Goal: Task Accomplishment & Management: Use online tool/utility

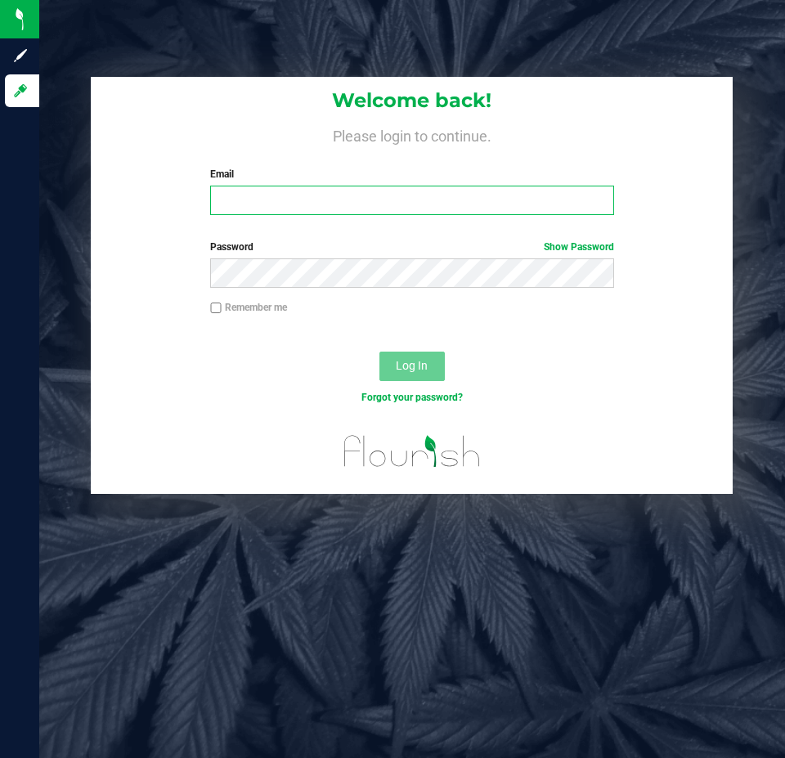
click at [292, 213] on input "Email" at bounding box center [411, 200] width 403 height 29
type input "[EMAIL_ADDRESS][DOMAIN_NAME]"
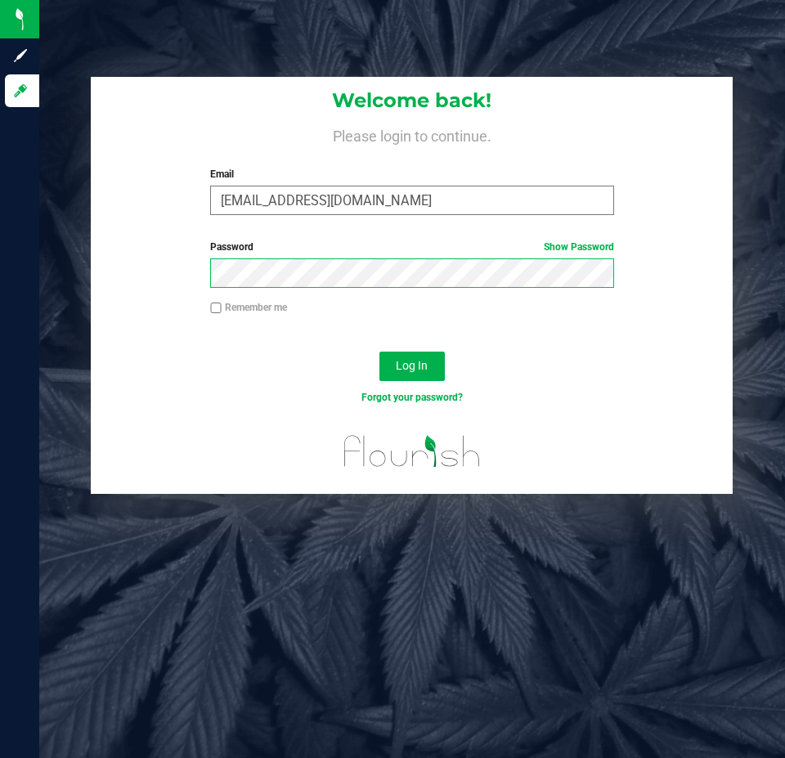
click at [379, 352] on button "Log In" at bounding box center [411, 366] width 65 height 29
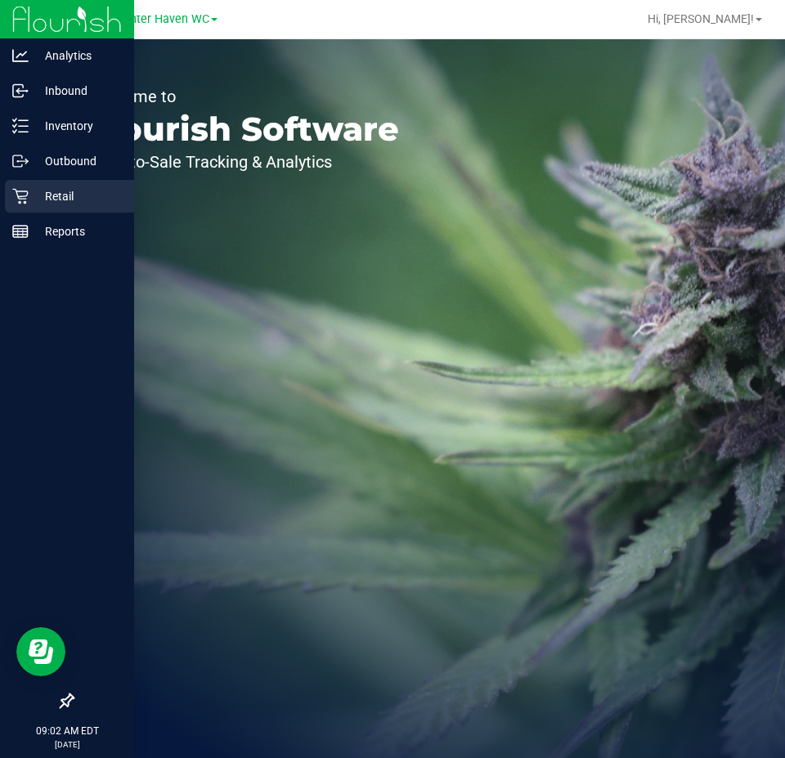
click at [32, 192] on p "Retail" at bounding box center [78, 196] width 98 height 20
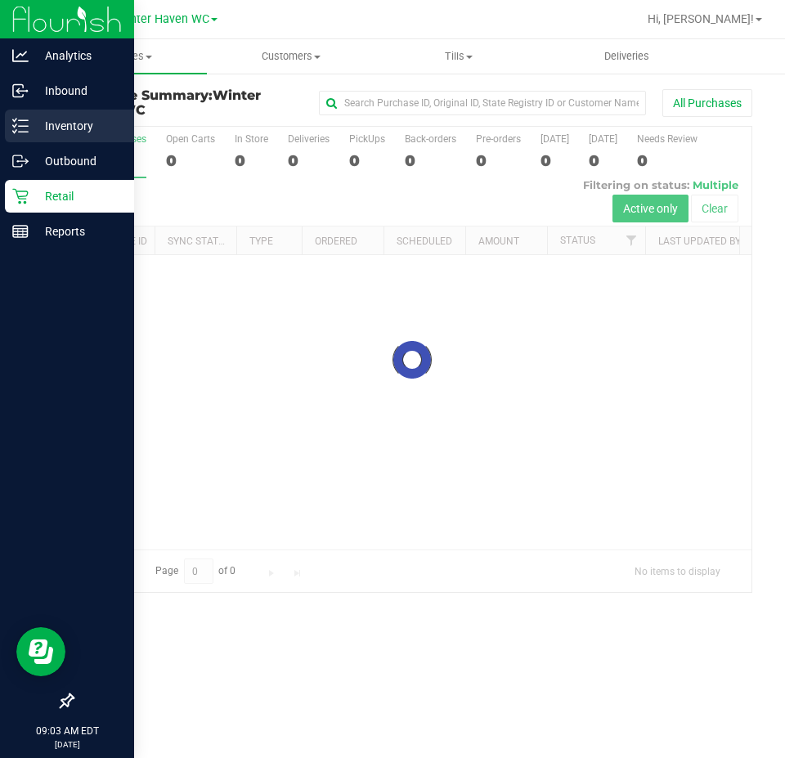
click at [27, 124] on icon at bounding box center [20, 126] width 16 height 16
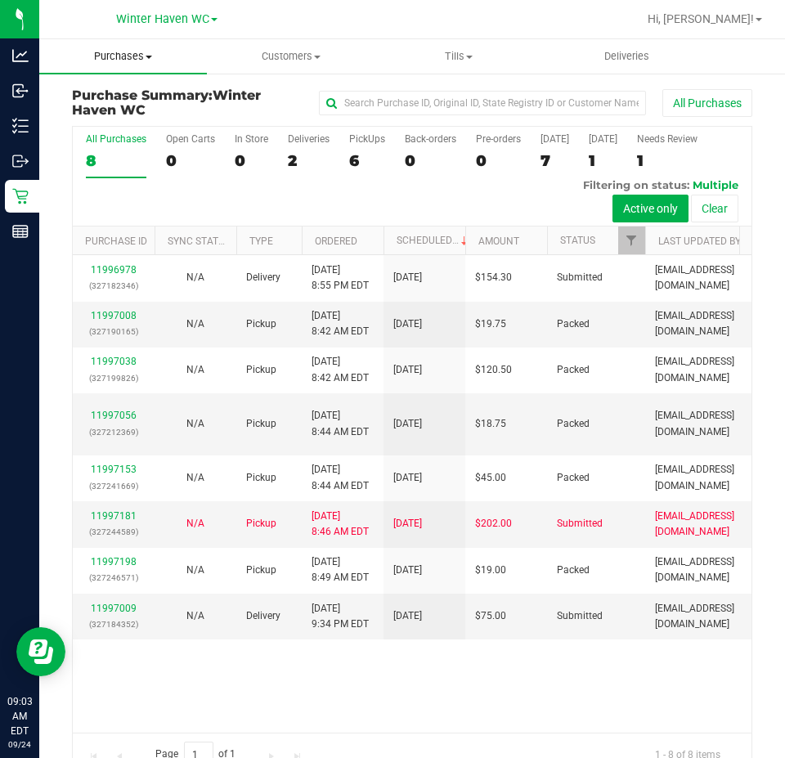
click at [126, 67] on uib-tab-heading "Purchases Summary of purchases Fulfillment All purchases" at bounding box center [123, 56] width 168 height 34
click at [131, 119] on span "Fulfillment" at bounding box center [89, 118] width 101 height 14
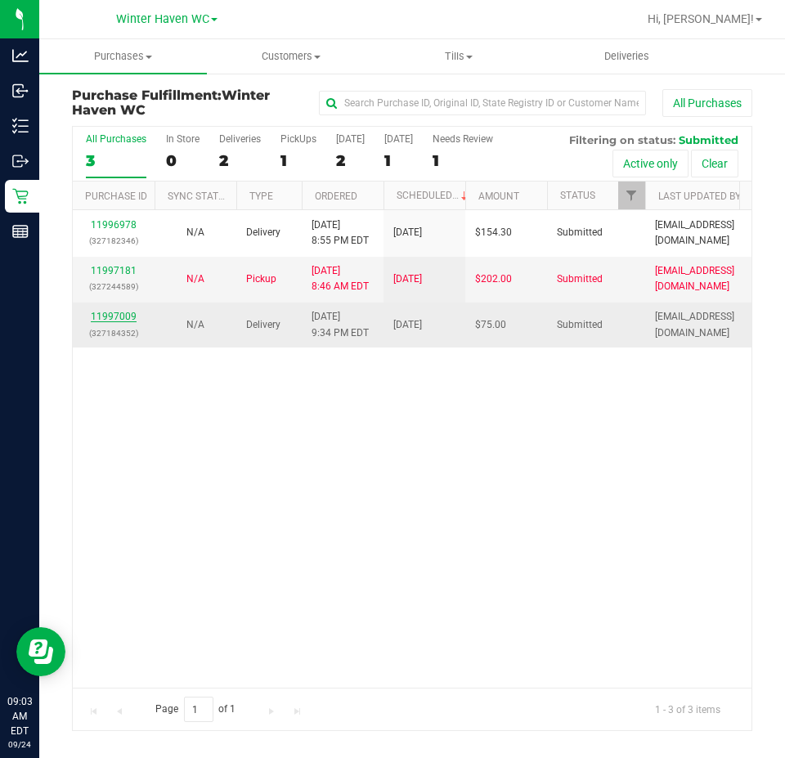
click at [111, 314] on link "11997009" at bounding box center [114, 316] width 46 height 11
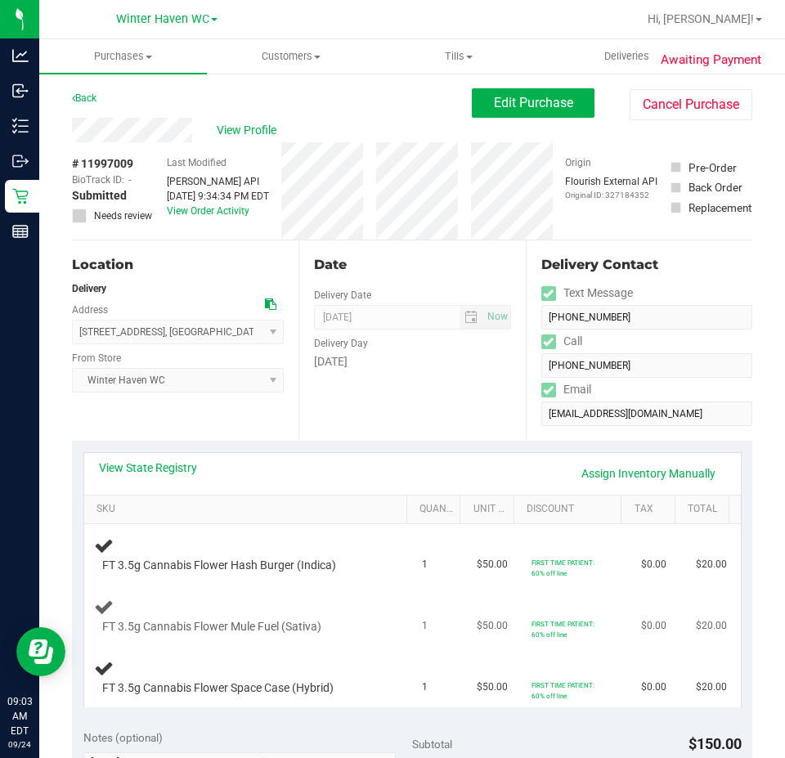
click at [295, 625] on span "FT 3.5g Cannabis Flower Mule Fuel (Sativa)" at bounding box center [211, 627] width 219 height 16
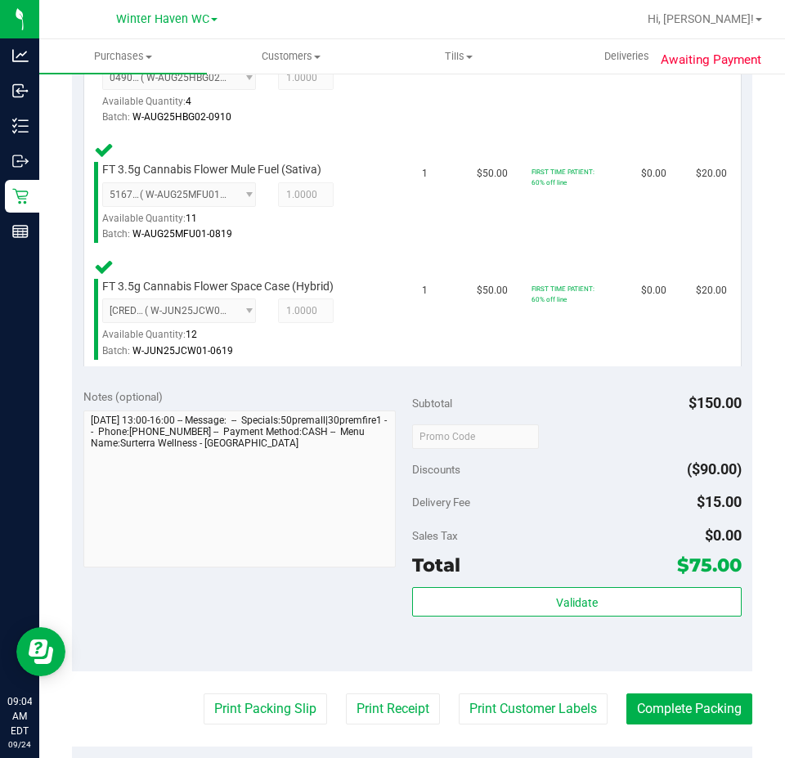
scroll to position [654, 0]
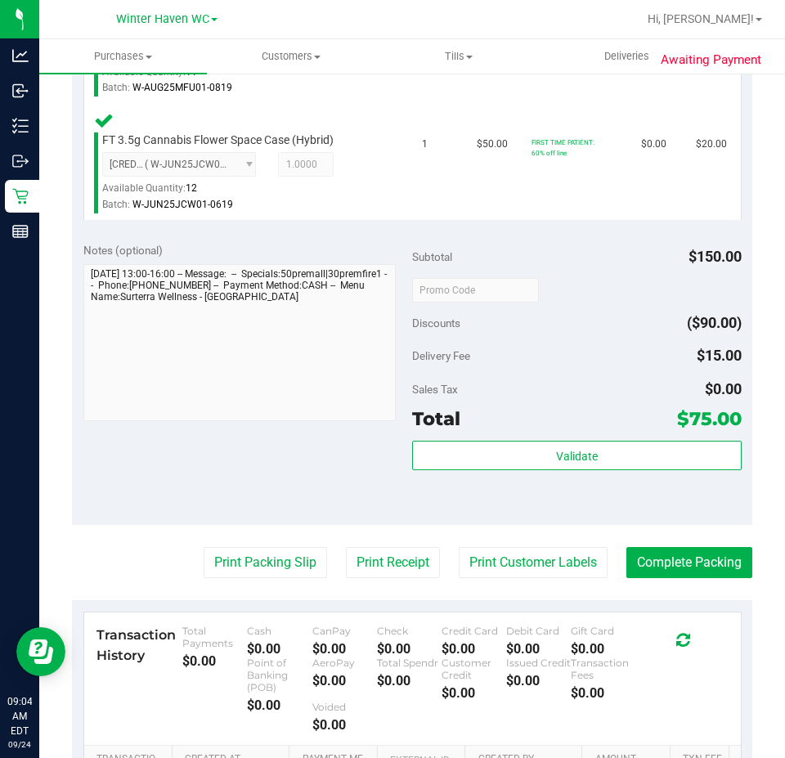
click at [560, 471] on div "Validate" at bounding box center [577, 478] width 330 height 74
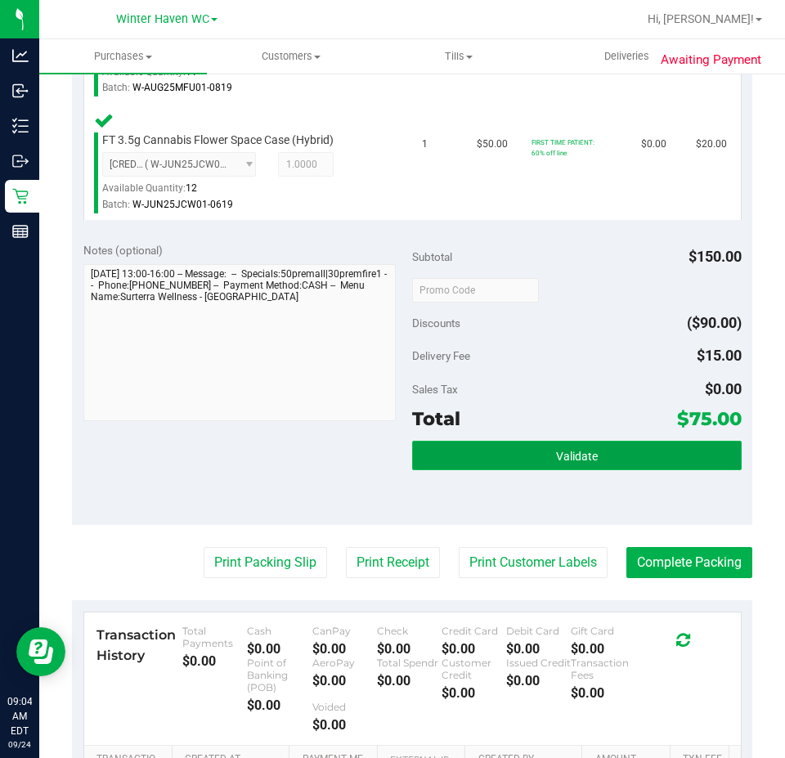
click at [560, 467] on button "Validate" at bounding box center [577, 455] width 330 height 29
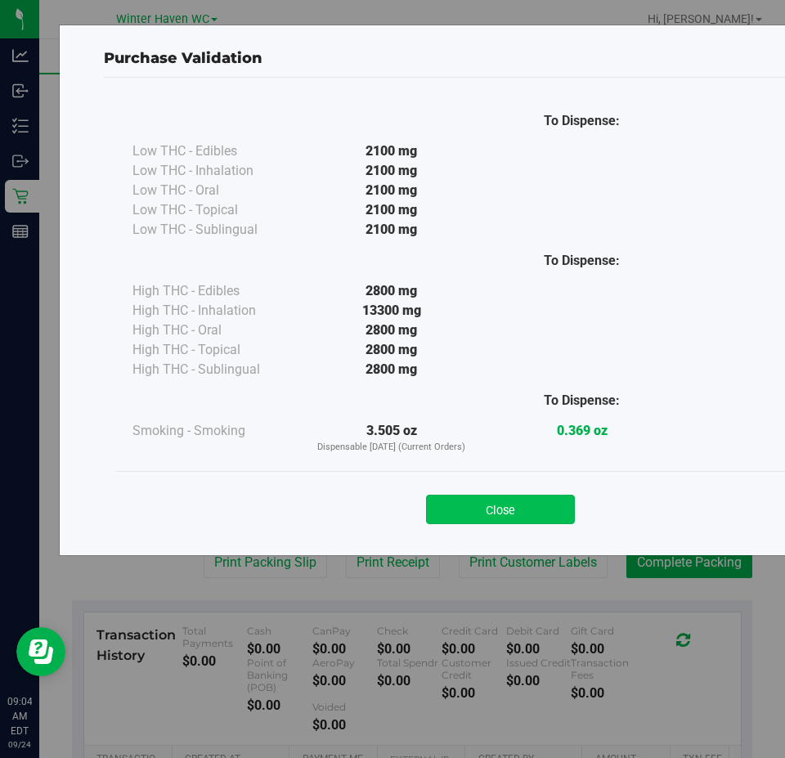
click at [483, 503] on button "Close" at bounding box center [500, 509] width 149 height 29
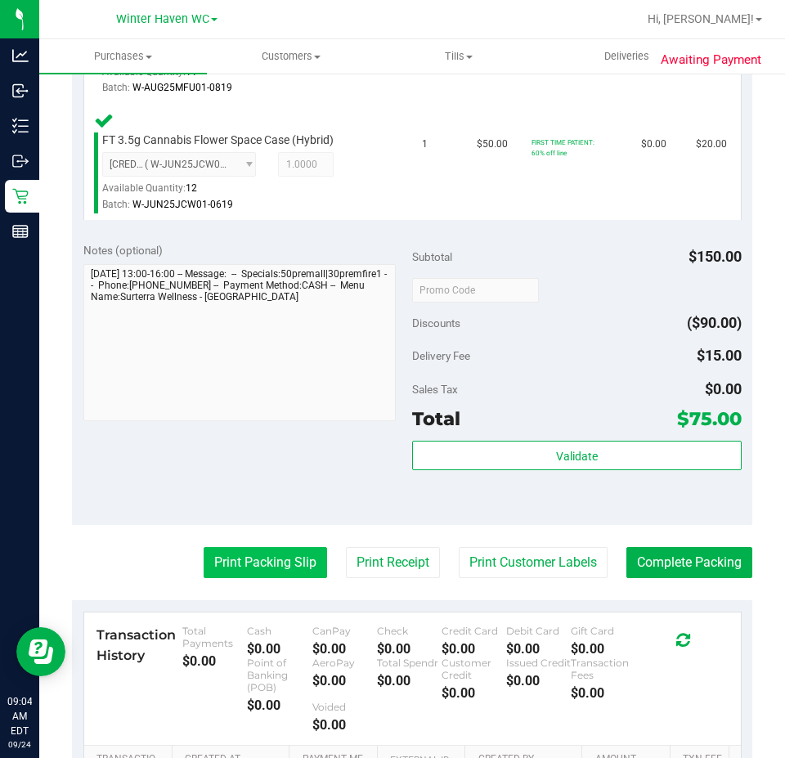
click at [293, 555] on button "Print Packing Slip" at bounding box center [265, 562] width 123 height 31
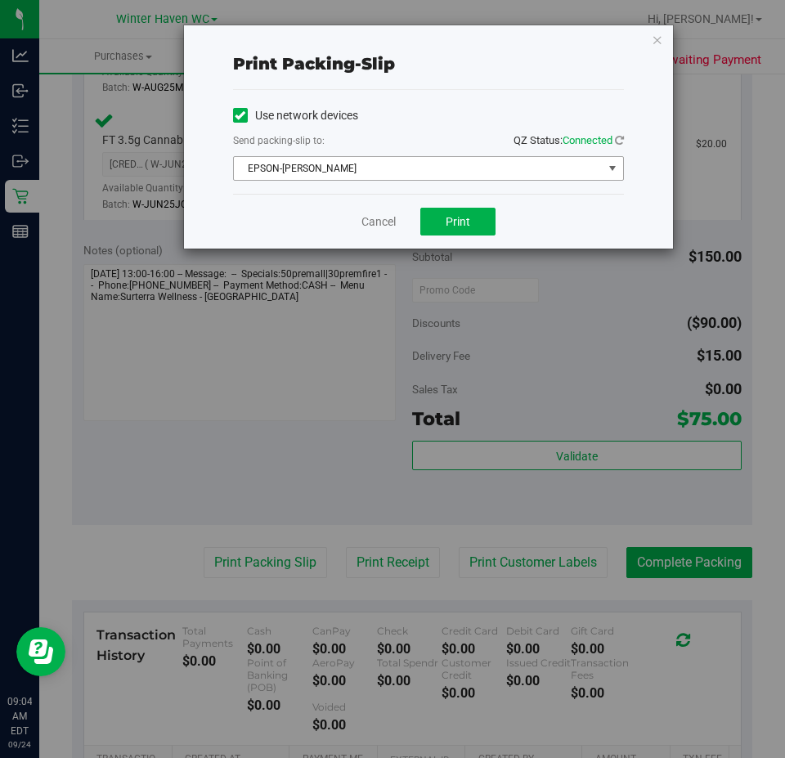
click at [363, 173] on span "EPSON-[PERSON_NAME]" at bounding box center [418, 168] width 369 height 23
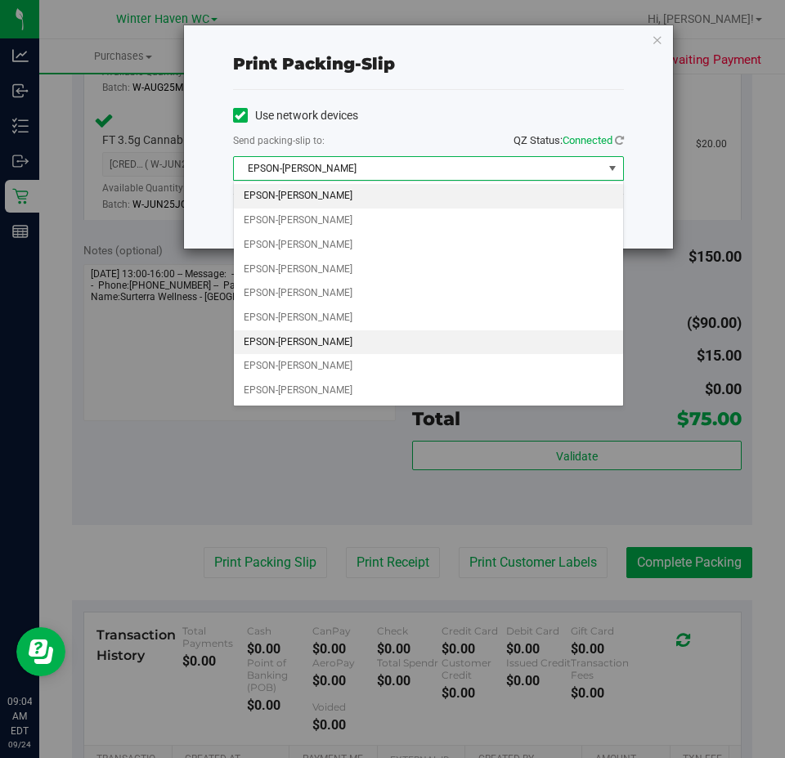
click at [321, 331] on li "EPSON-[PERSON_NAME]" at bounding box center [428, 342] width 389 height 25
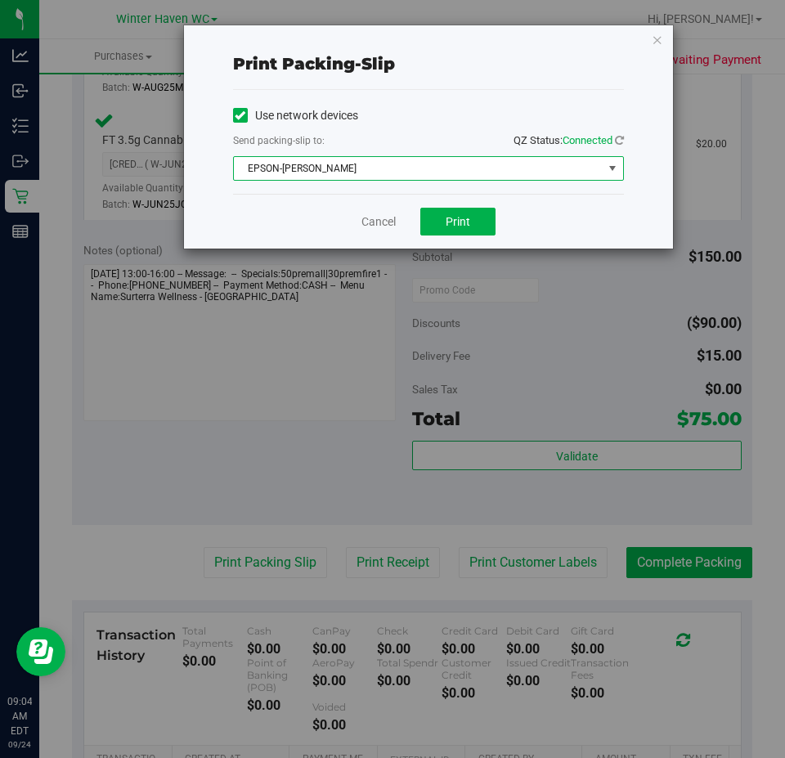
click at [317, 214] on div "Cancel Print" at bounding box center [428, 221] width 391 height 55
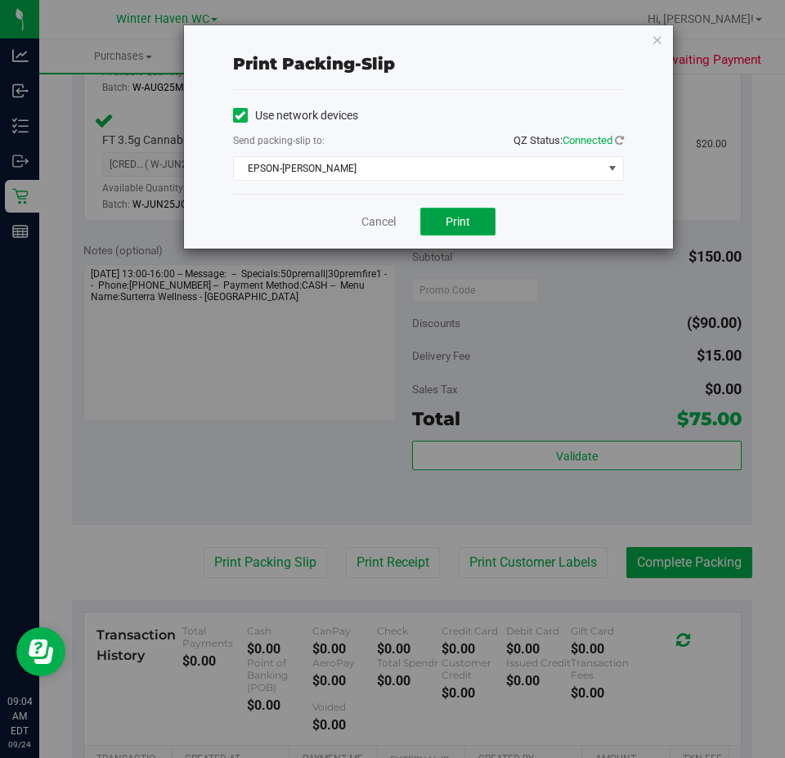
click at [477, 214] on button "Print" at bounding box center [457, 222] width 75 height 28
click at [373, 218] on link "Cancel" at bounding box center [378, 221] width 34 height 17
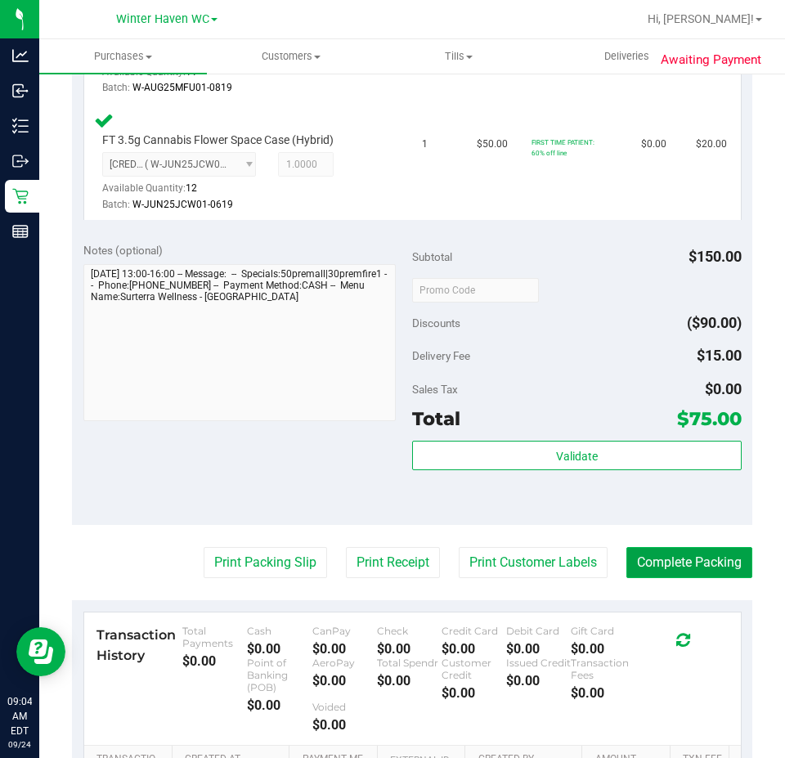
click at [693, 567] on button "Complete Packing" at bounding box center [689, 562] width 126 height 31
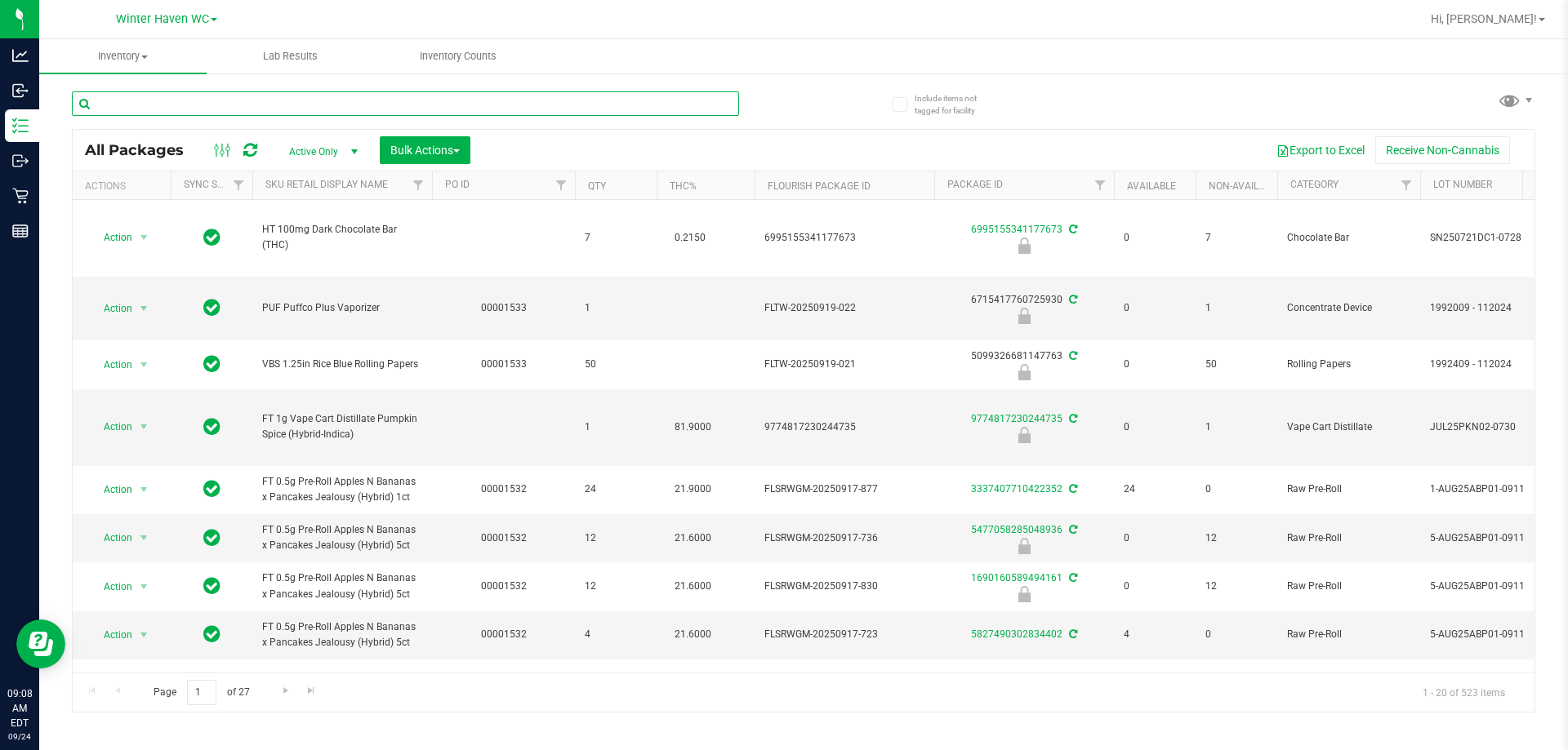
click at [412, 100] on input "text" at bounding box center [405, 104] width 667 height 25
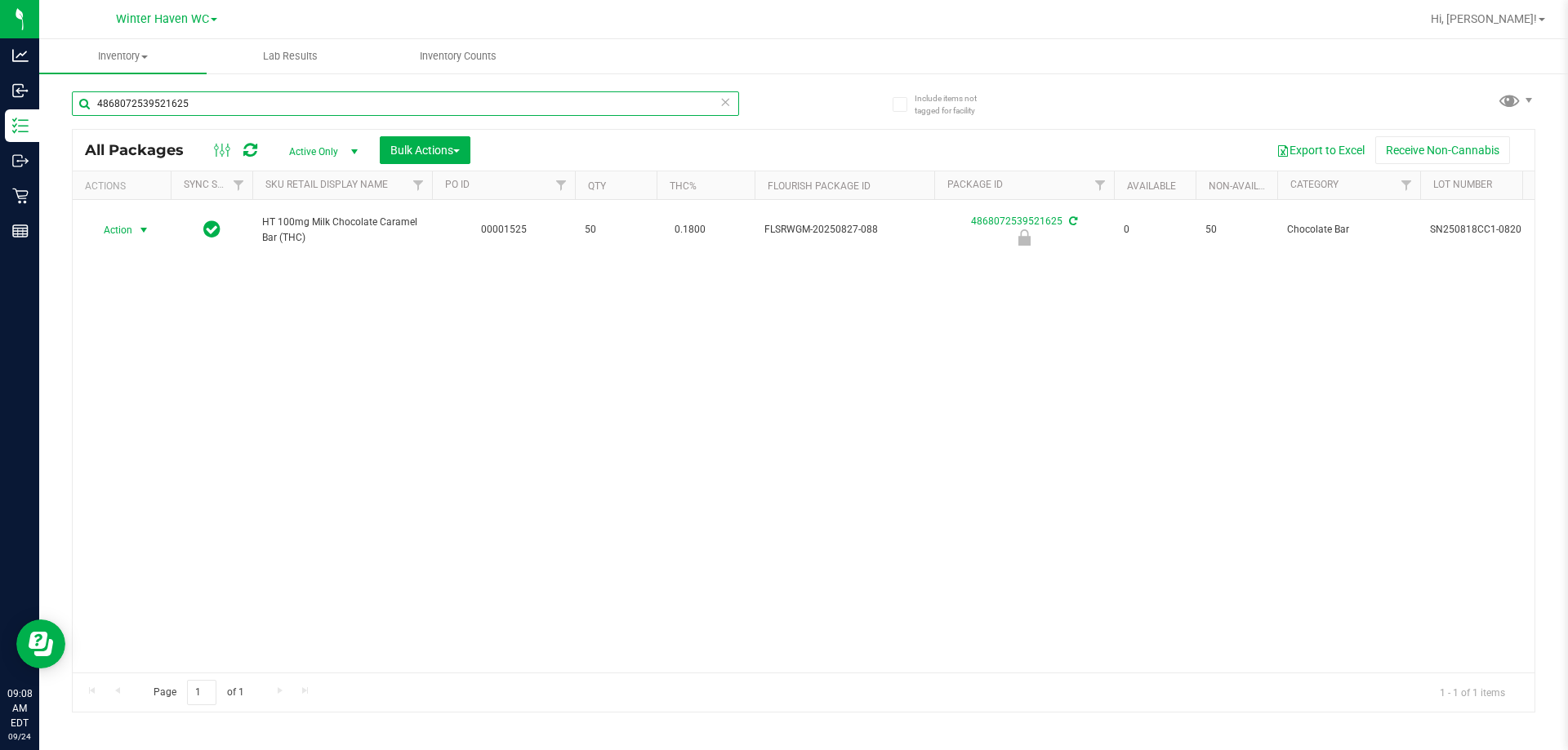
type input "4868072539521625"
click at [130, 230] on span "Action" at bounding box center [111, 230] width 44 height 23
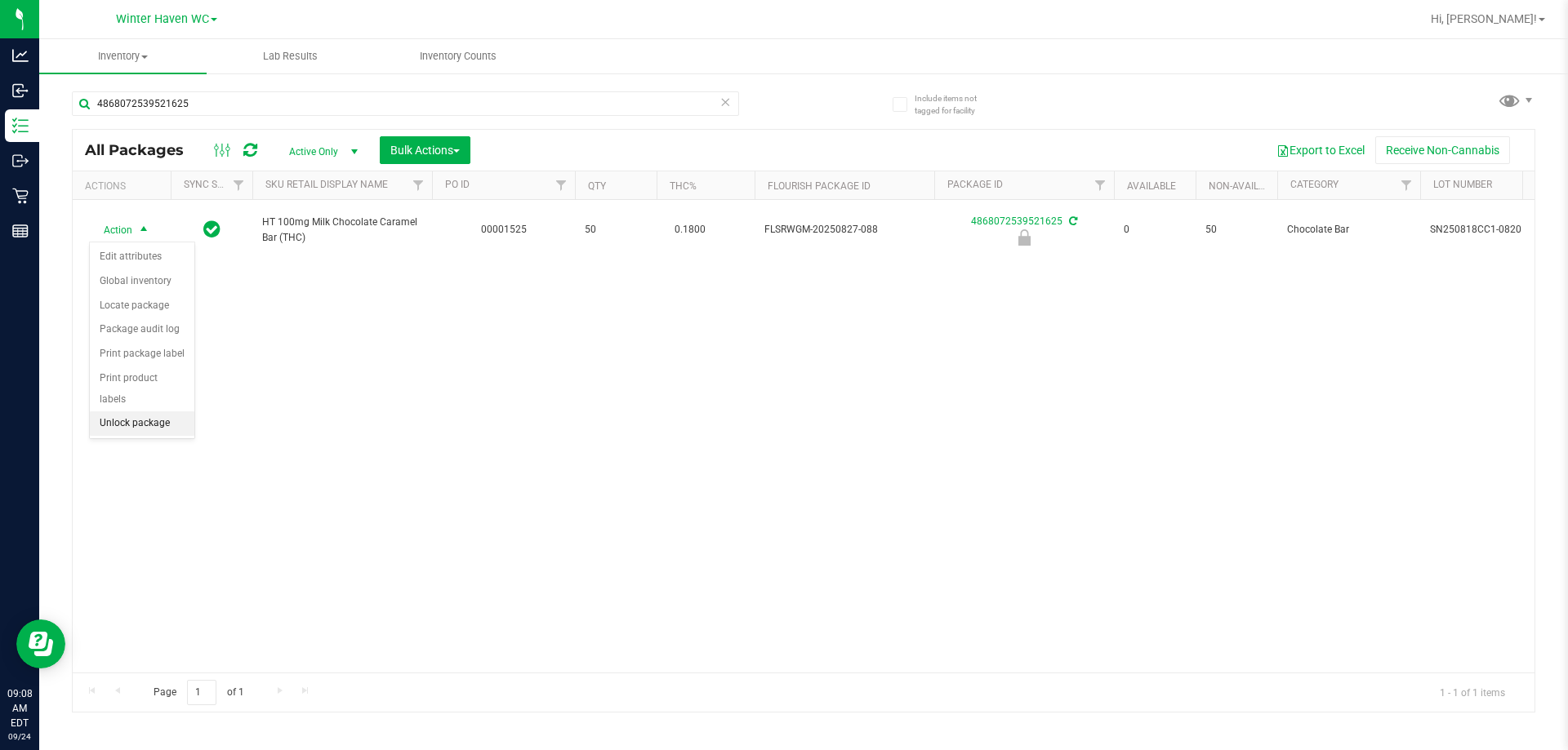
click at [140, 411] on li "Unlock package" at bounding box center [142, 423] width 105 height 25
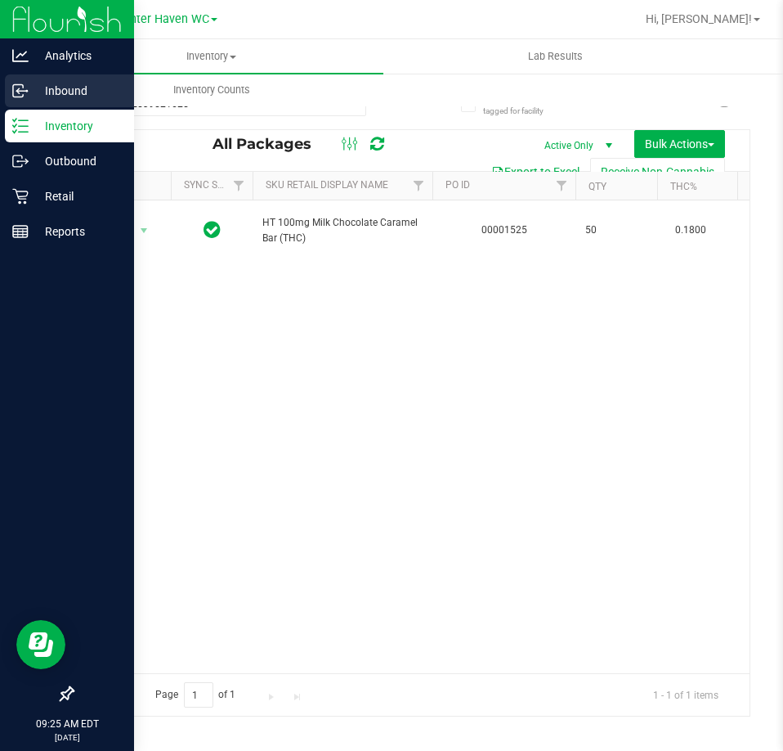
click at [21, 85] on icon at bounding box center [18, 91] width 10 height 12
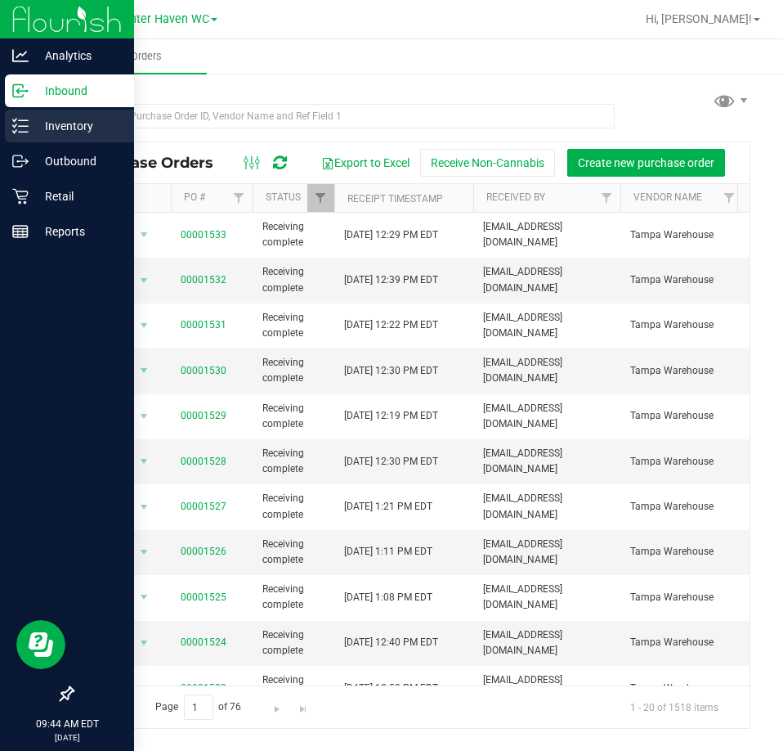
click at [29, 126] on p "Inventory" at bounding box center [78, 126] width 98 height 20
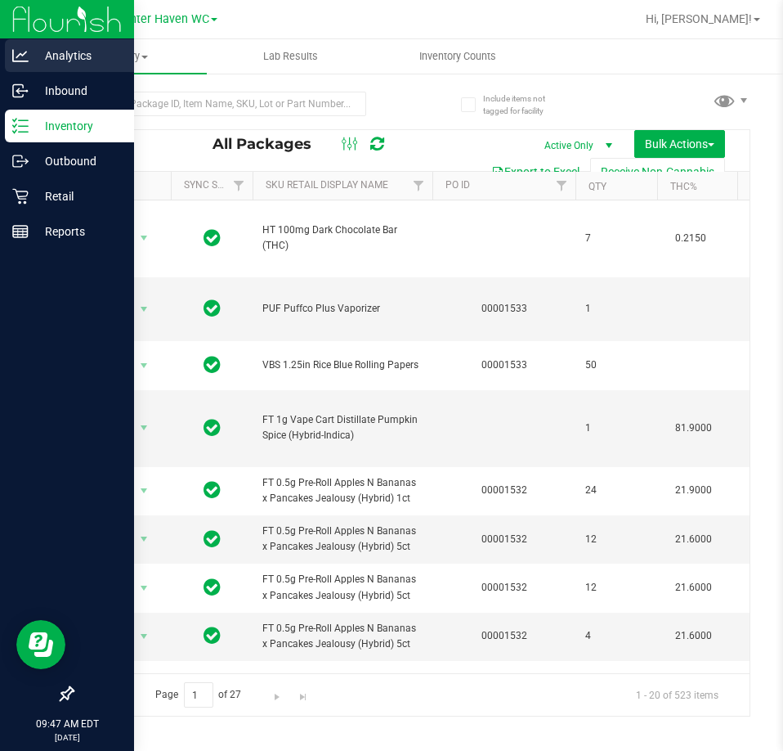
click at [23, 56] on icon at bounding box center [20, 55] width 16 height 16
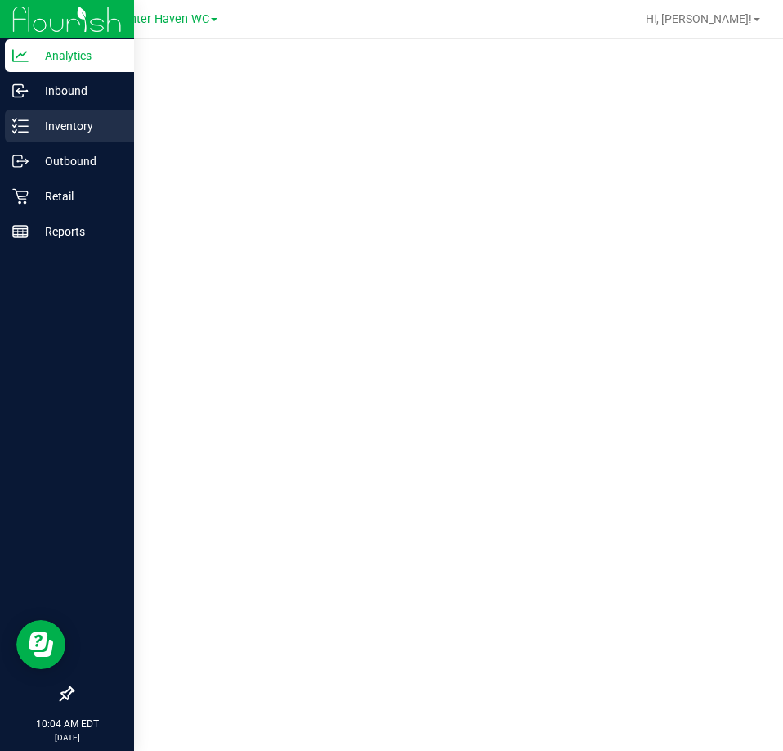
click at [38, 129] on p "Inventory" at bounding box center [78, 126] width 98 height 20
